Goal: Go to known website: Access a specific website the user already knows

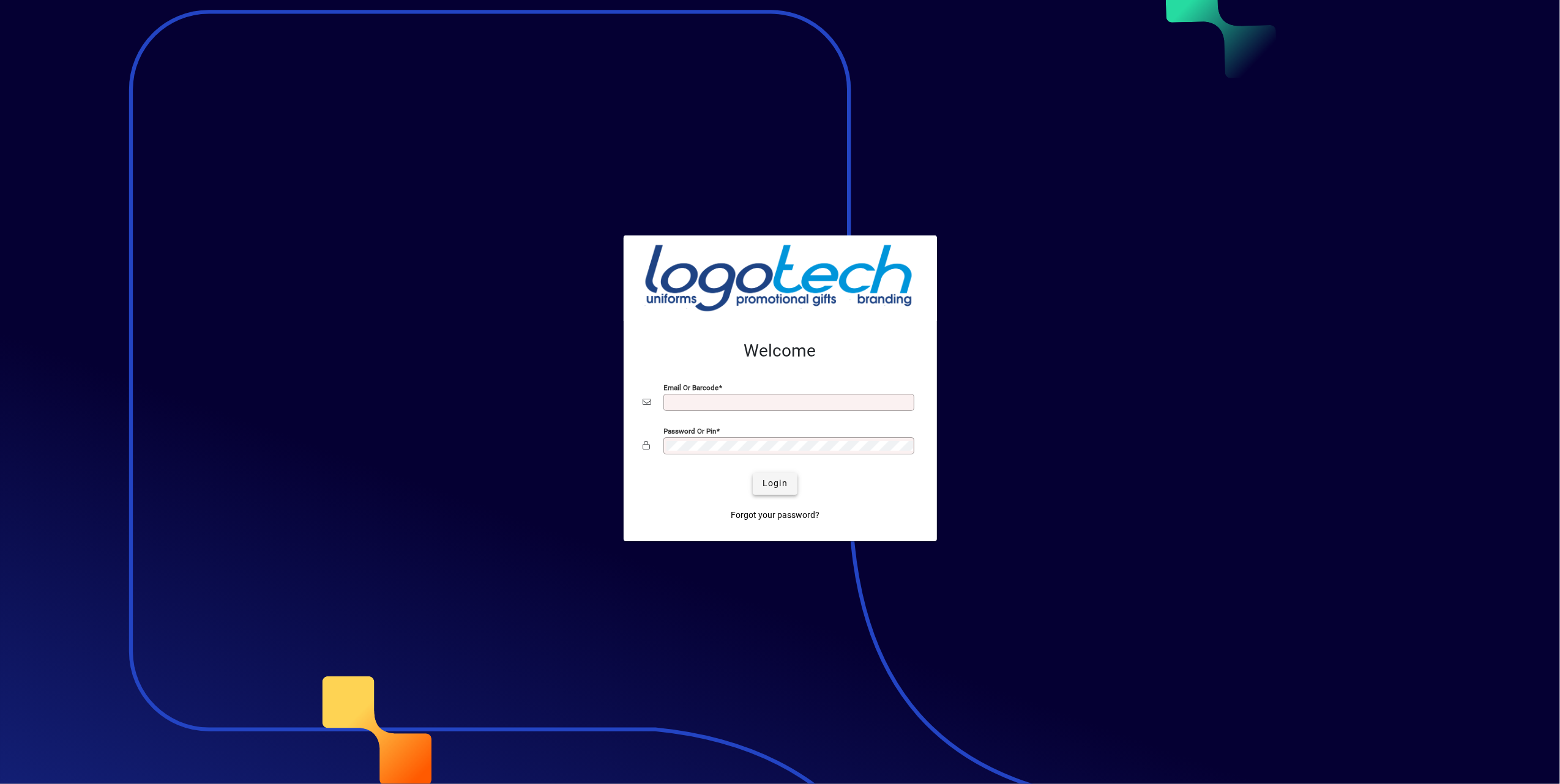
type input "**********"
drag, startPoint x: 768, startPoint y: 484, endPoint x: 595, endPoint y: 381, distance: 201.3
click at [768, 484] on span "Login" at bounding box center [775, 483] width 26 height 13
